Goal: Task Accomplishment & Management: Use online tool/utility

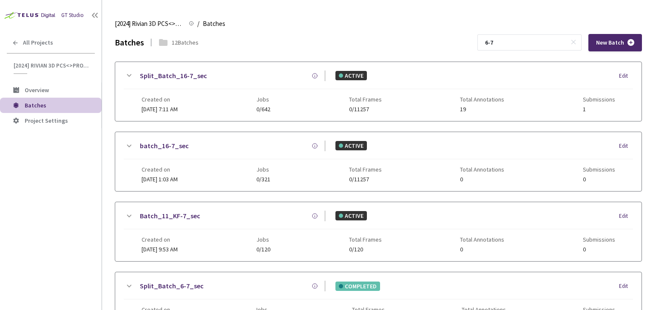
click at [498, 45] on input "6-7" at bounding box center [525, 42] width 90 height 15
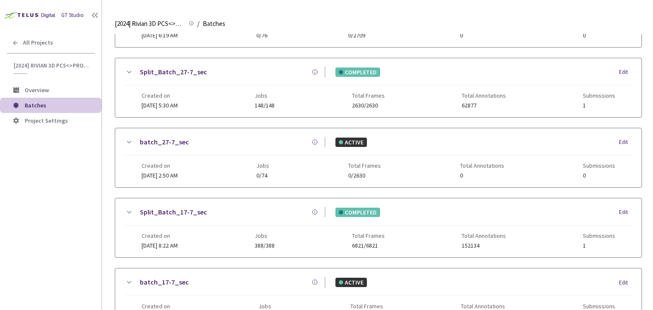
scroll to position [274, 0]
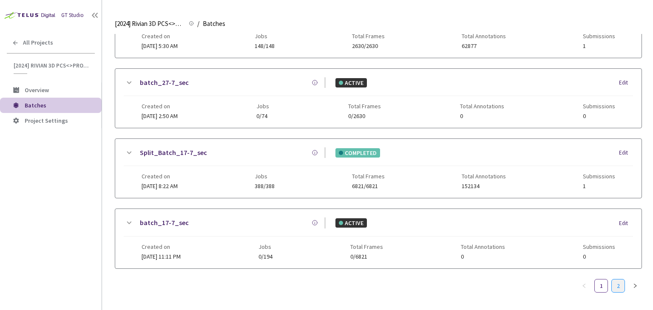
type input "7-7"
click at [612, 280] on link "2" at bounding box center [617, 286] width 13 height 13
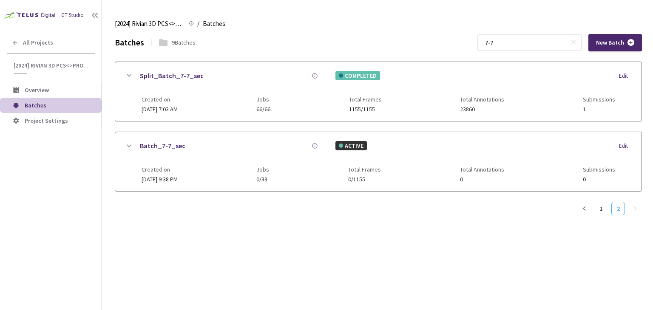
scroll to position [0, 0]
click at [164, 79] on link "Split_Batch_7-7_sec" at bounding box center [172, 76] width 64 height 11
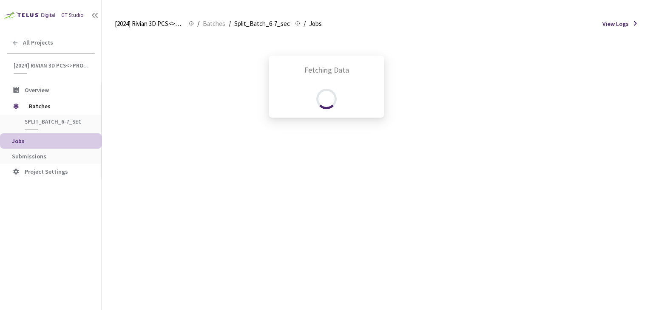
drag, startPoint x: 65, startPoint y: 145, endPoint x: 61, endPoint y: 157, distance: 12.1
click at [65, 145] on div "Fetching Data" at bounding box center [326, 155] width 653 height 310
click at [55, 160] on div "Fetching Data" at bounding box center [326, 155] width 653 height 310
click at [20, 156] on div "Fetching Data" at bounding box center [326, 155] width 653 height 310
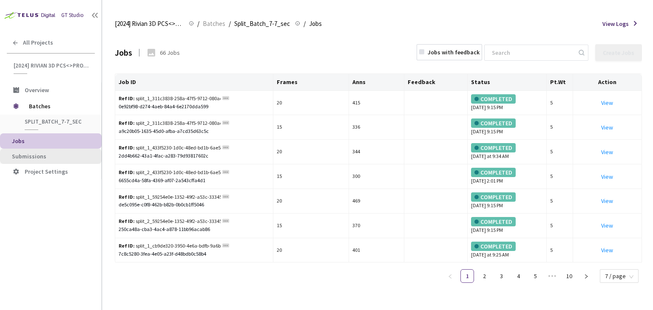
click at [24, 162] on li "Submissions" at bounding box center [51, 156] width 102 height 15
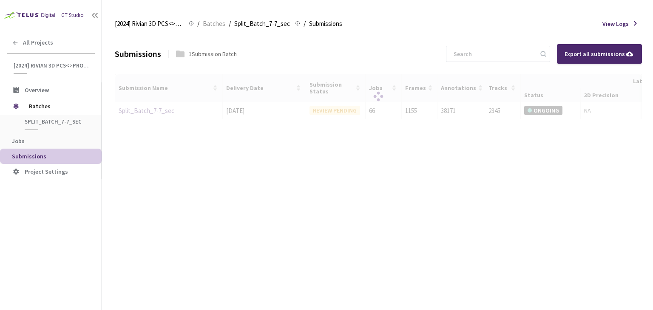
click at [149, 114] on div at bounding box center [378, 97] width 527 height 46
click at [152, 110] on div at bounding box center [378, 97] width 527 height 46
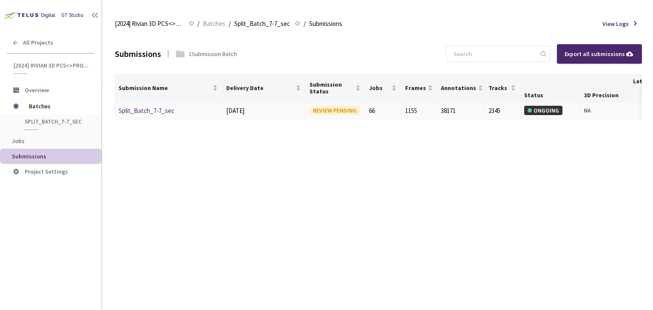
click at [144, 111] on link "Split_Batch_7-7_sec" at bounding box center [147, 111] width 56 height 8
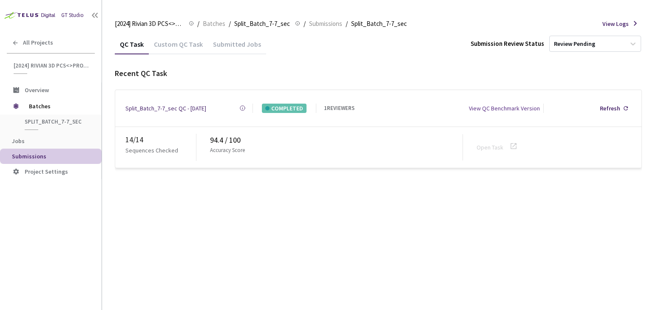
click at [161, 48] on div "Custom QC Task" at bounding box center [178, 47] width 59 height 14
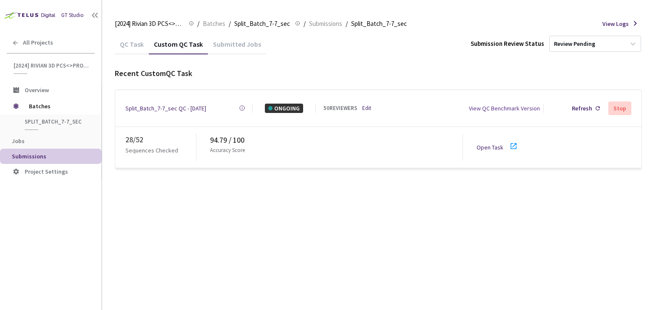
click at [368, 104] on link "Edit" at bounding box center [366, 108] width 9 height 8
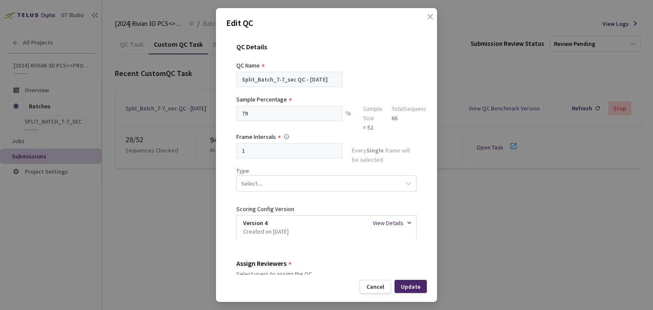
drag, startPoint x: 464, startPoint y: 56, endPoint x: 441, endPoint y: 37, distance: 30.2
click at [464, 55] on div "Edit QC QC Details QC Name Split_Batch_7-7_sec QC - [DATE] Sample Percentage 79…" at bounding box center [326, 155] width 653 height 310
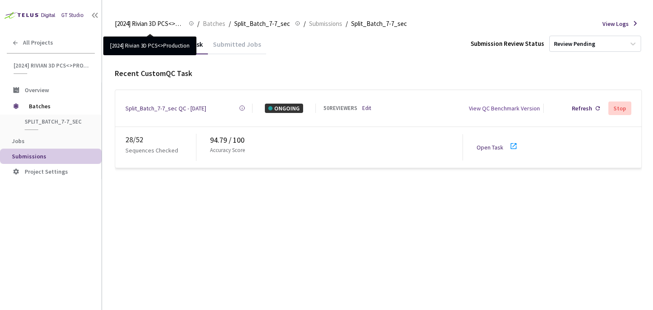
click at [245, 44] on div "Submitted Jobs" at bounding box center [237, 47] width 58 height 14
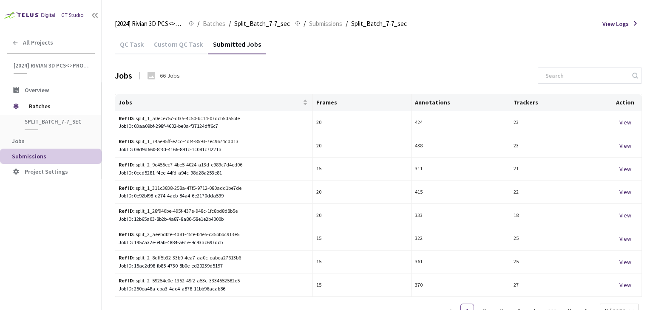
click at [190, 46] on div "Custom QC Task" at bounding box center [178, 47] width 59 height 14
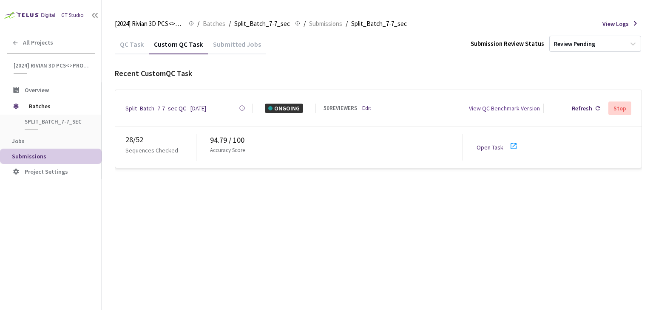
click at [136, 46] on div "QC Task" at bounding box center [132, 47] width 34 height 14
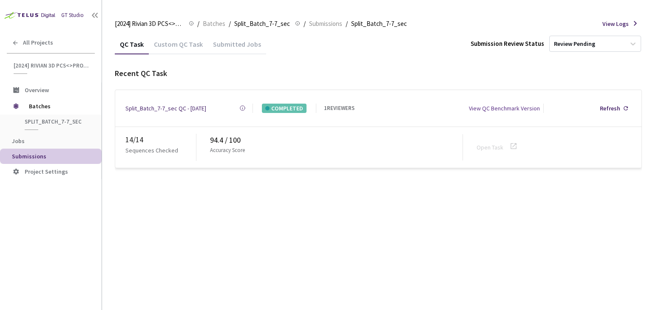
click at [166, 48] on div "Custom QC Task" at bounding box center [178, 47] width 59 height 14
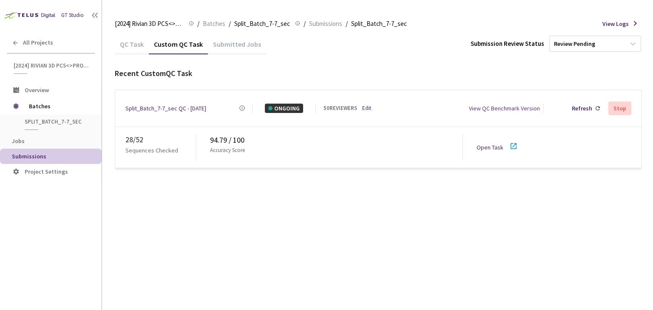
click at [127, 45] on div "QC Task" at bounding box center [132, 47] width 34 height 14
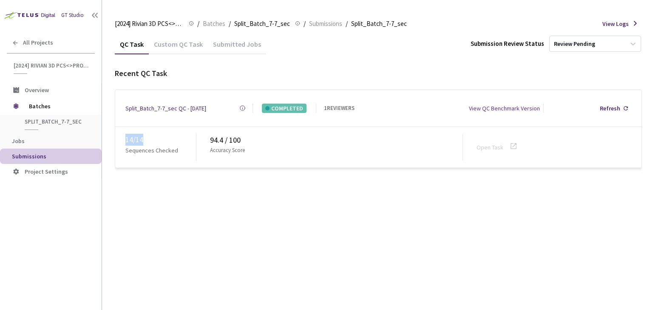
drag, startPoint x: 127, startPoint y: 137, endPoint x: 164, endPoint y: 133, distance: 36.7
click at [164, 134] on div "14 / 14" at bounding box center [160, 140] width 71 height 12
click at [170, 43] on div "Custom QC Task" at bounding box center [178, 47] width 59 height 14
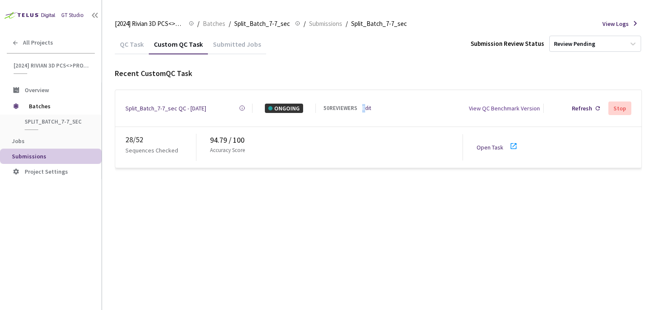
click at [365, 104] on link "Edit" at bounding box center [366, 108] width 9 height 8
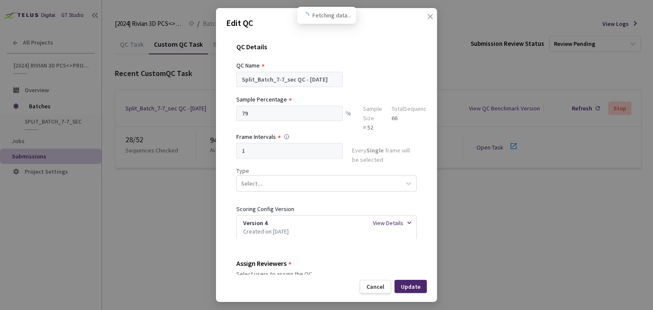
click at [166, 199] on div "Edit QC QC Details QC Name Split_Batch_7-7_sec QC - [DATE] Sample Percentage 79…" at bounding box center [326, 155] width 653 height 310
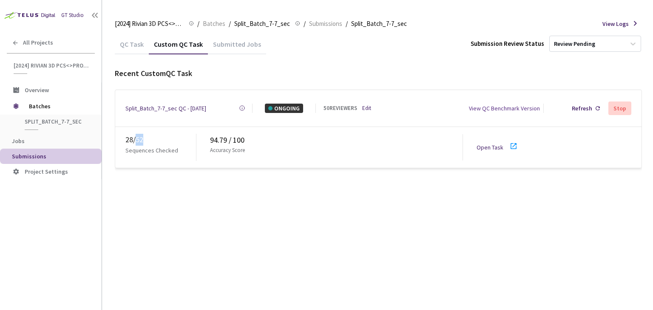
drag, startPoint x: 147, startPoint y: 133, endPoint x: 135, endPoint y: 139, distance: 12.9
click at [135, 139] on div "28 / 52" at bounding box center [160, 140] width 71 height 12
click at [202, 182] on div "QC Task Custom QC Task Submitted Jobs Submission Review Status Review Pending R…" at bounding box center [378, 172] width 527 height 276
click at [127, 43] on div "QC Task" at bounding box center [132, 47] width 34 height 14
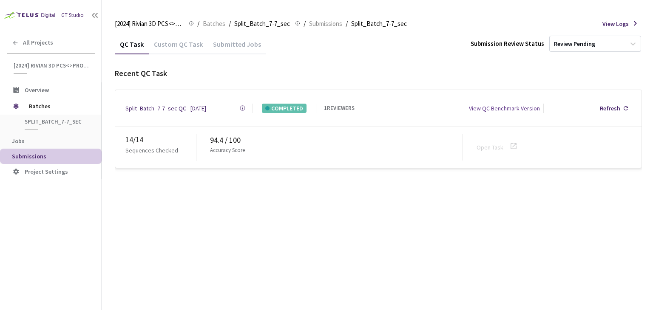
click at [159, 38] on div "Custom QC Task" at bounding box center [178, 43] width 59 height 18
